Goal: Task Accomplishment & Management: Manage account settings

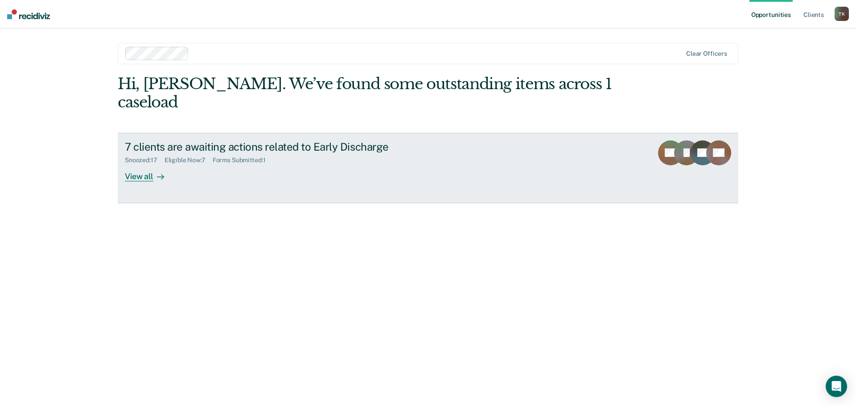
click at [140, 164] on div "View all" at bounding box center [150, 172] width 50 height 17
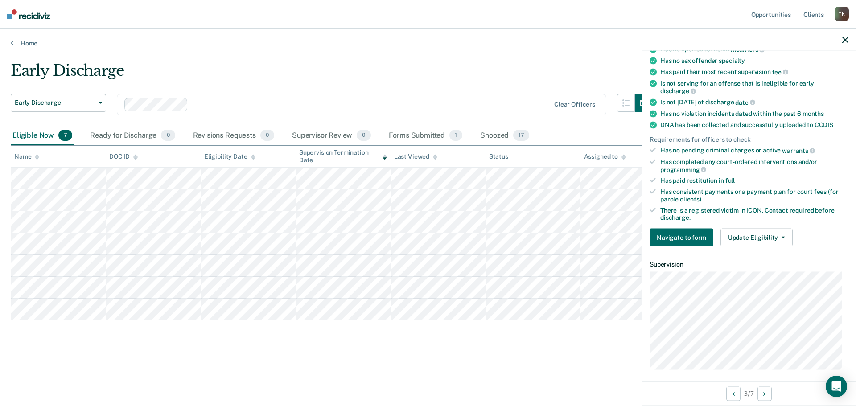
scroll to position [178, 0]
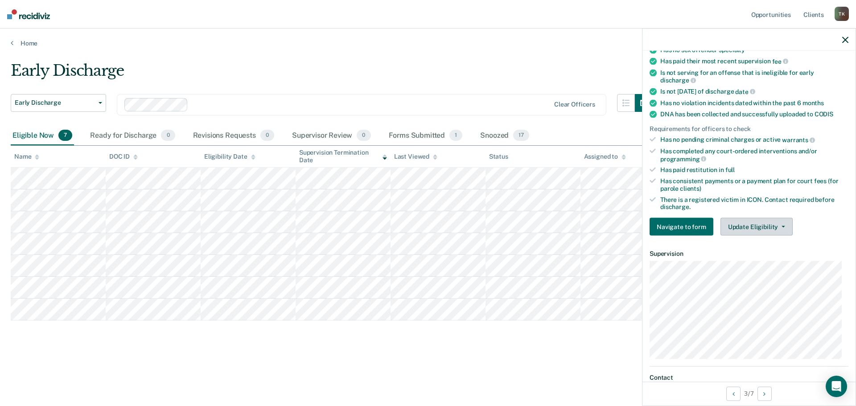
click at [783, 223] on button "Update Eligibility" at bounding box center [757, 227] width 72 height 18
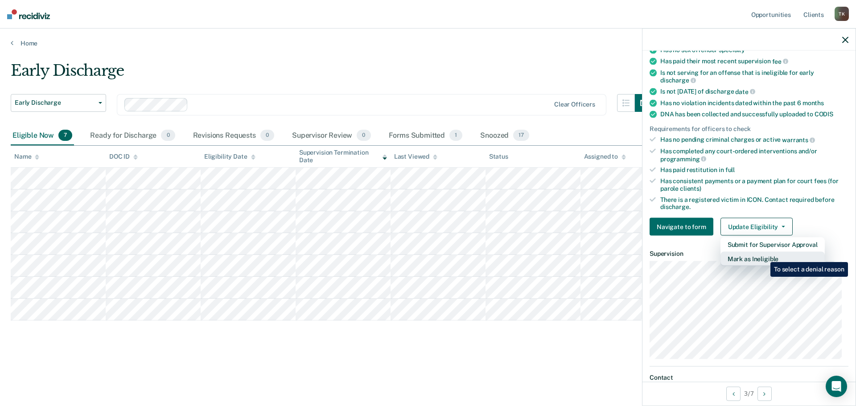
click at [764, 256] on button "Mark as Ineligible" at bounding box center [773, 259] width 104 height 14
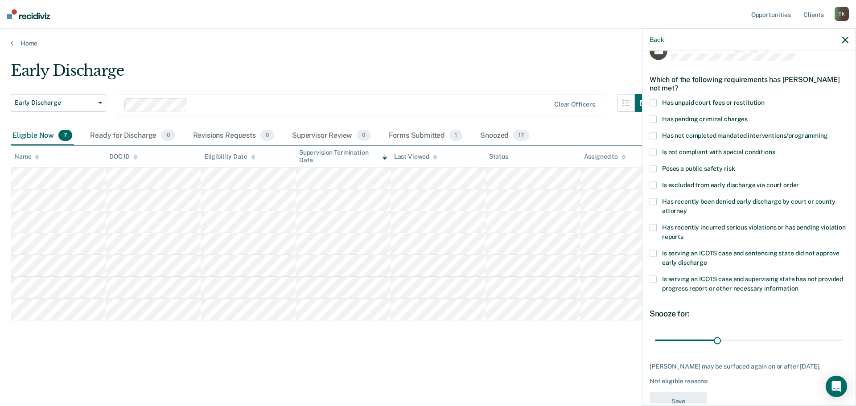
scroll to position [0, 0]
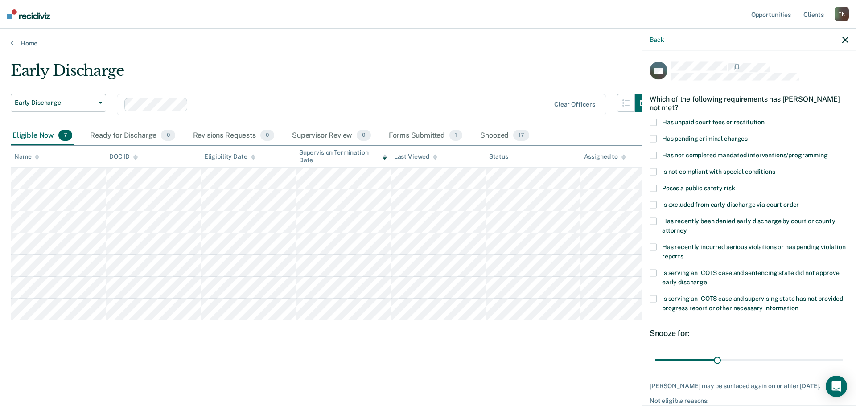
click at [653, 122] on span at bounding box center [653, 122] width 7 height 7
click at [765, 119] on input "Has unpaid court fees or restitution" at bounding box center [765, 119] width 0 height 0
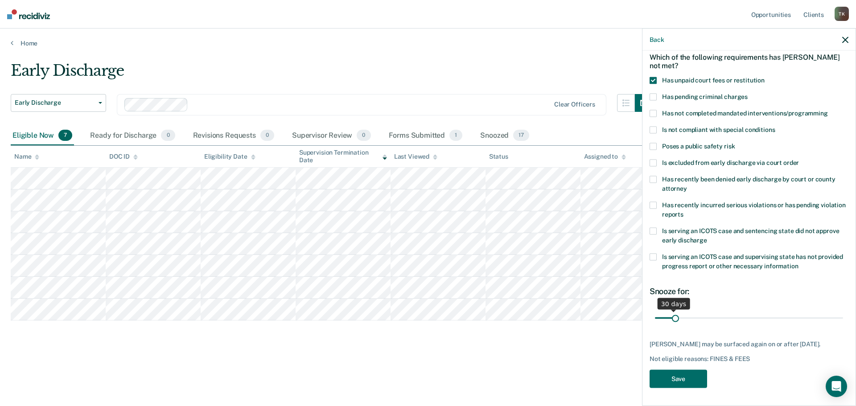
scroll to position [49, 0]
drag, startPoint x: 673, startPoint y: 310, endPoint x: 689, endPoint y: 313, distance: 17.2
type input "65"
click at [689, 313] on input "range" at bounding box center [749, 318] width 188 height 16
click at [693, 382] on button "Save" at bounding box center [679, 379] width 58 height 18
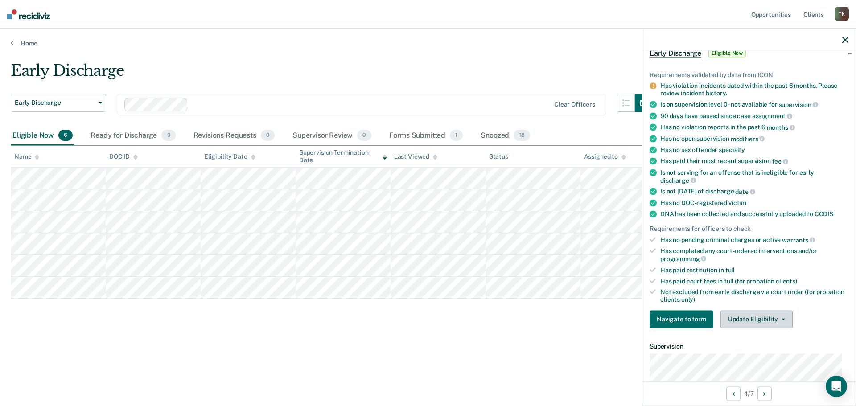
click at [784, 316] on button "Update Eligibility" at bounding box center [757, 319] width 72 height 18
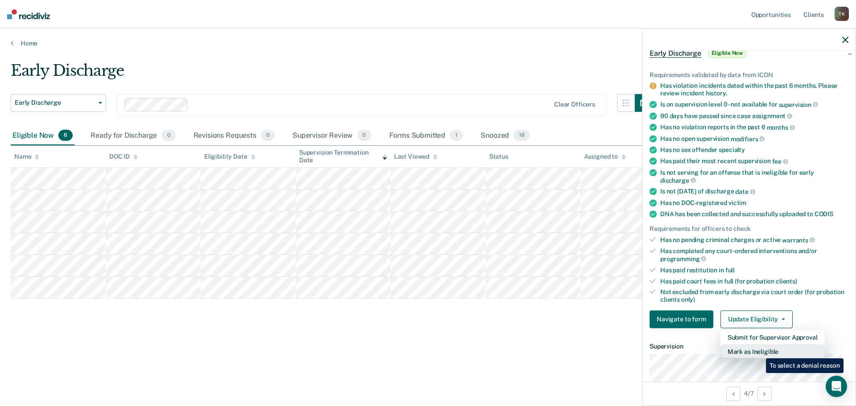
click at [760, 352] on button "Mark as Ineligible" at bounding box center [773, 351] width 104 height 14
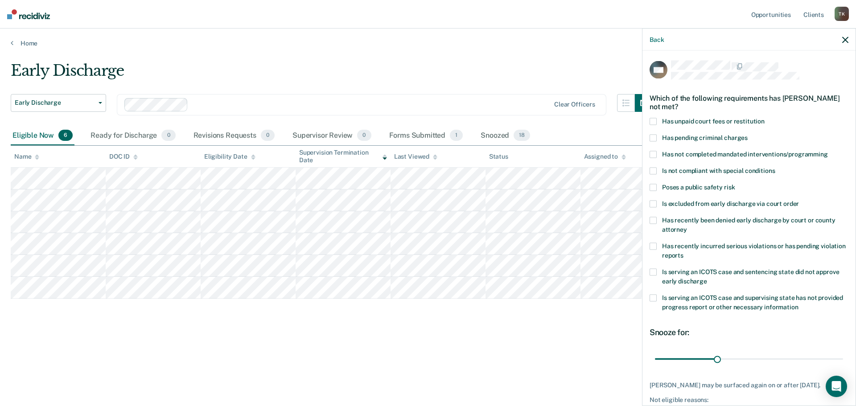
scroll to position [0, 0]
click at [653, 121] on span at bounding box center [653, 122] width 7 height 7
click at [765, 119] on input "Has unpaid court fees or restitution" at bounding box center [765, 119] width 0 height 0
click at [655, 154] on span at bounding box center [653, 155] width 7 height 7
click at [828, 152] on input "Has not completed mandated interventions/programming" at bounding box center [828, 152] width 0 height 0
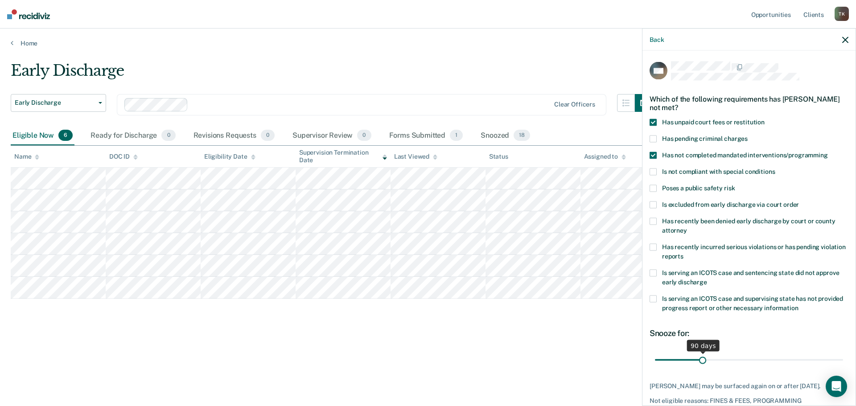
drag, startPoint x: 673, startPoint y: 358, endPoint x: 702, endPoint y: 360, distance: 29.1
type input "90"
click at [702, 360] on input "range" at bounding box center [749, 360] width 188 height 16
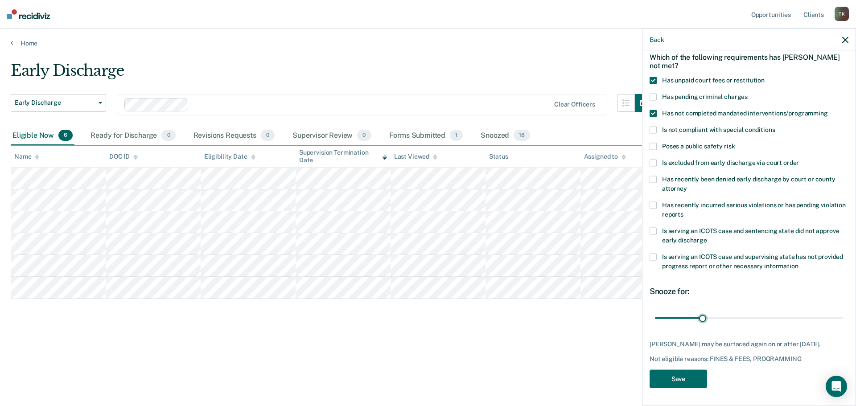
scroll to position [49, 0]
click at [693, 382] on button "Save" at bounding box center [679, 379] width 58 height 18
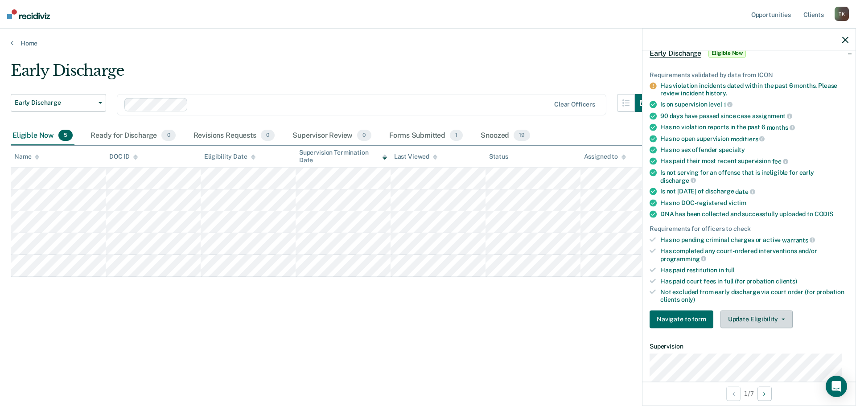
click at [782, 319] on icon "button" at bounding box center [784, 319] width 4 height 2
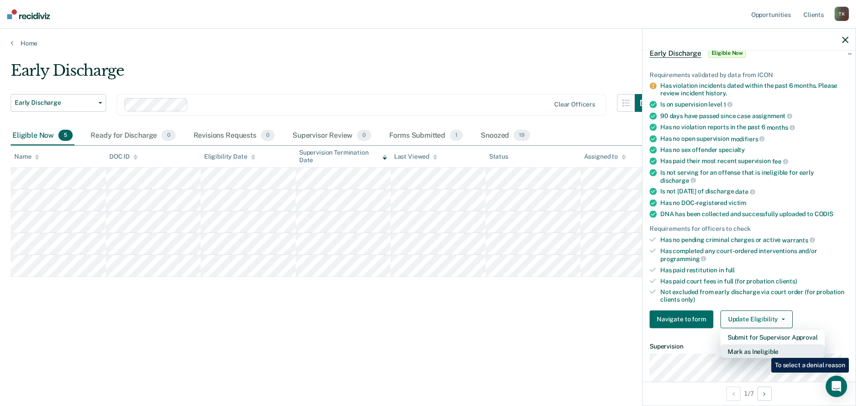
click at [765, 351] on button "Mark as Ineligible" at bounding box center [773, 351] width 104 height 14
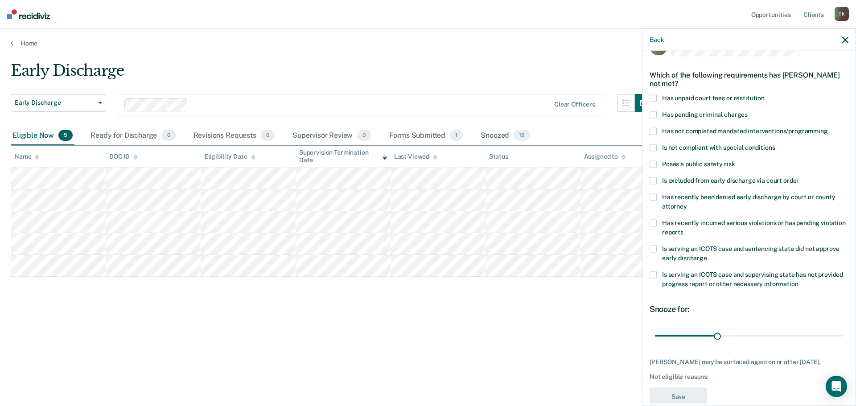
scroll to position [4, 0]
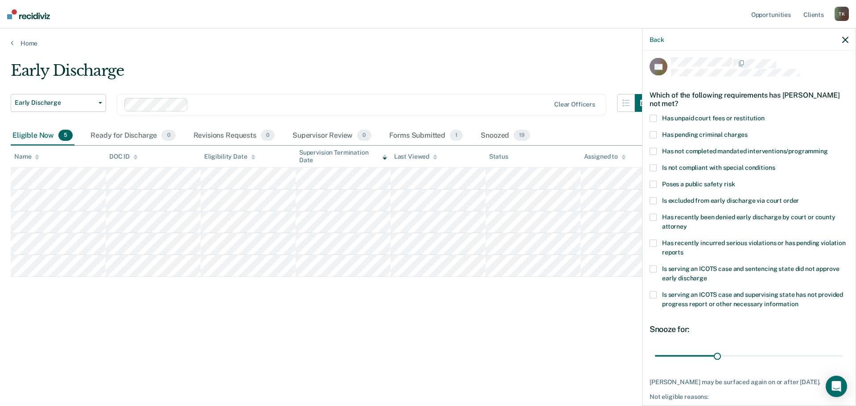
click at [653, 118] on span at bounding box center [653, 118] width 7 height 7
click at [765, 115] on input "Has unpaid court fees or restitution" at bounding box center [765, 115] width 0 height 0
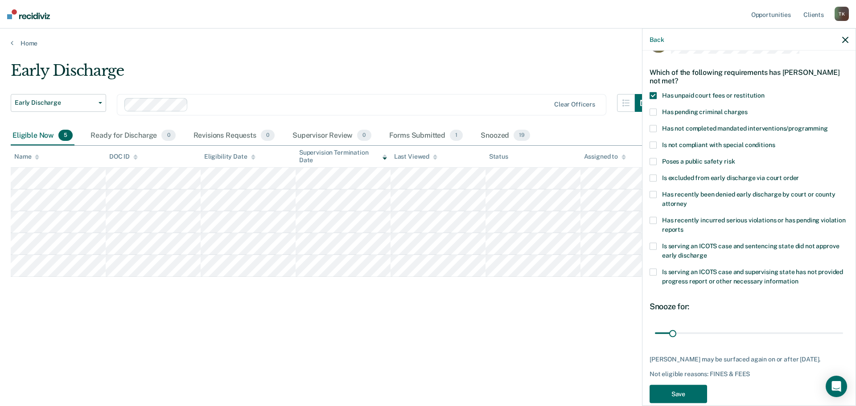
scroll to position [49, 0]
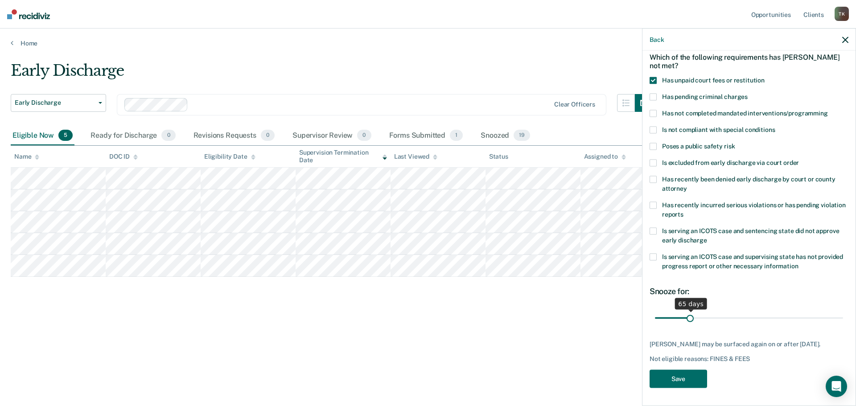
drag, startPoint x: 673, startPoint y: 310, endPoint x: 689, endPoint y: 315, distance: 16.8
type input "65"
click at [689, 315] on input "range" at bounding box center [749, 318] width 188 height 16
click at [681, 380] on button "Save" at bounding box center [679, 379] width 58 height 18
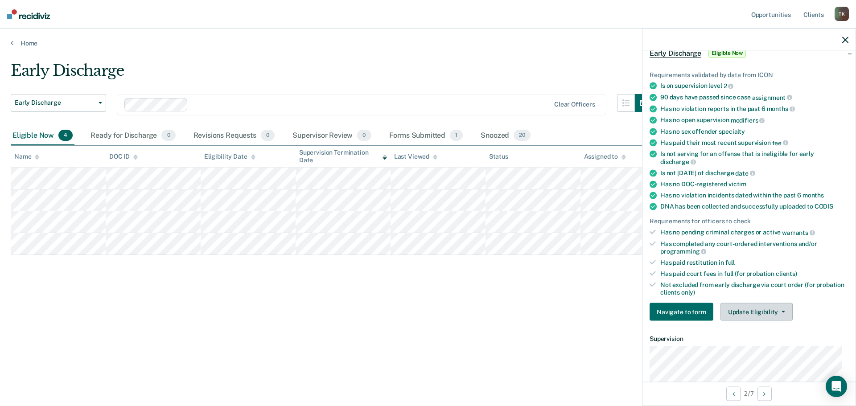
click at [783, 310] on button "Update Eligibility" at bounding box center [757, 312] width 72 height 18
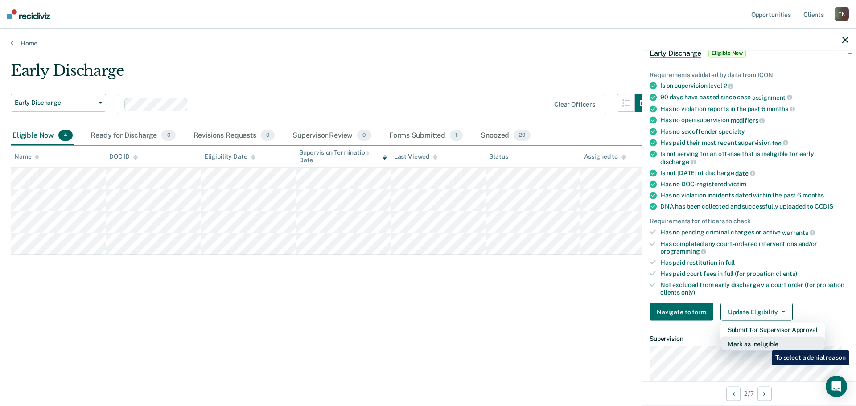
click at [765, 344] on button "Mark as Ineligible" at bounding box center [773, 344] width 104 height 14
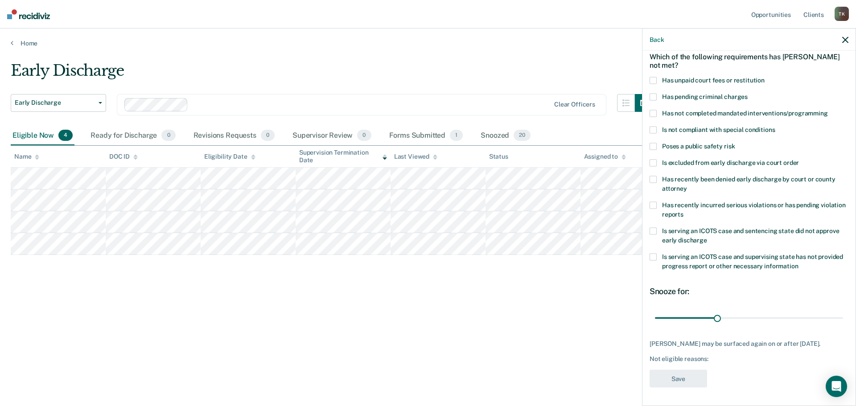
scroll to position [41, 0]
click at [655, 80] on span at bounding box center [653, 81] width 7 height 7
click at [765, 78] on input "Has unpaid court fees or restitution" at bounding box center [765, 78] width 0 height 0
type input "30"
click at [673, 318] on input "range" at bounding box center [749, 319] width 188 height 16
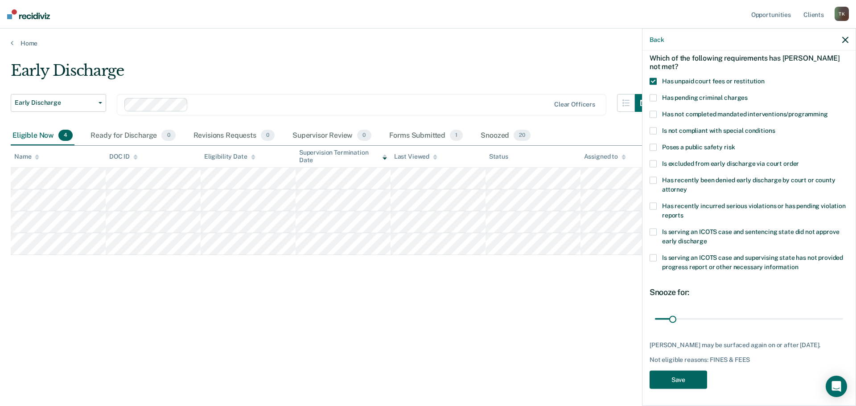
click at [683, 377] on button "Save" at bounding box center [679, 380] width 58 height 18
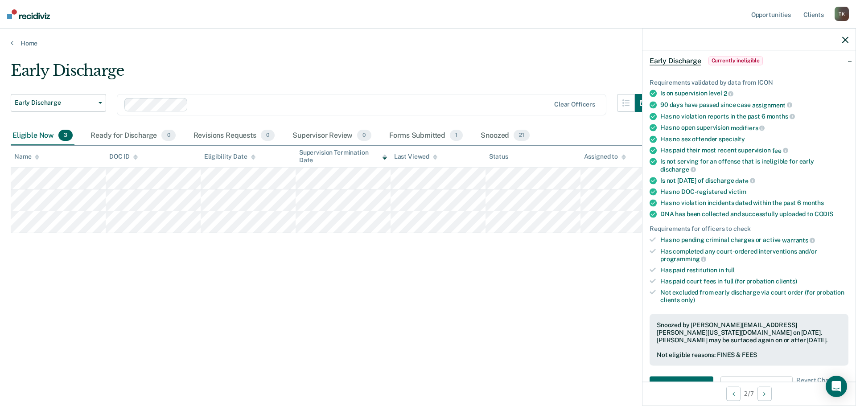
click at [207, 56] on main "Early Discharge Early Discharge Early Discharge Clear officers Eligible Now 3 R…" at bounding box center [428, 225] width 856 height 356
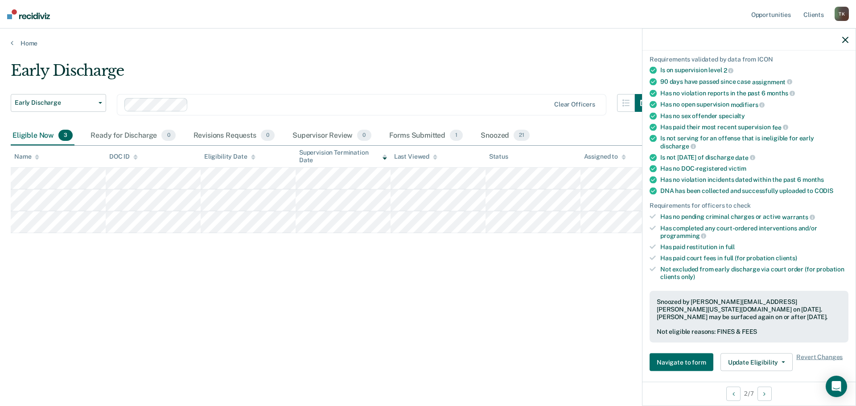
scroll to position [0, 0]
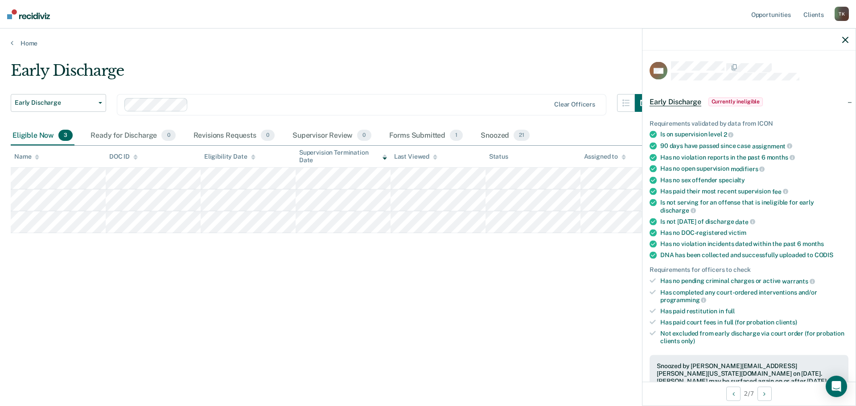
click at [846, 37] on icon "button" at bounding box center [845, 40] width 6 height 6
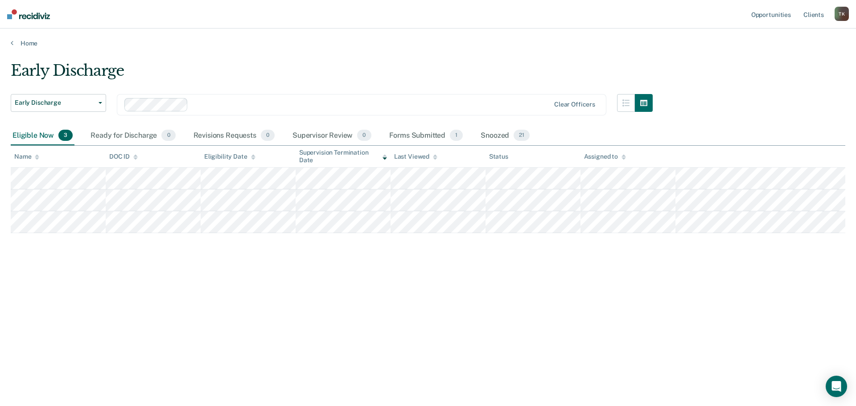
click at [217, 66] on div "Early Discharge" at bounding box center [332, 74] width 642 height 25
click at [840, 14] on div "T K" at bounding box center [842, 14] width 14 height 14
click at [789, 58] on link "Log Out" at bounding box center [806, 59] width 72 height 8
